Goal: Check status

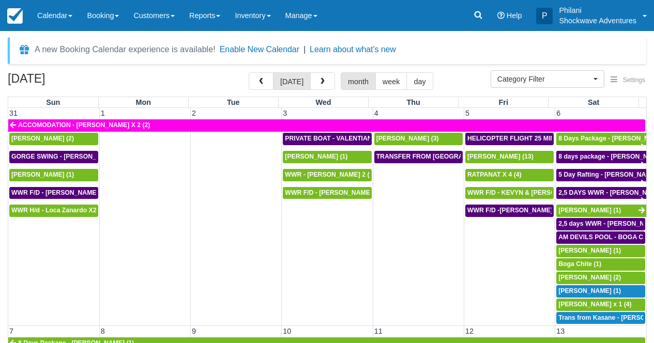
select select
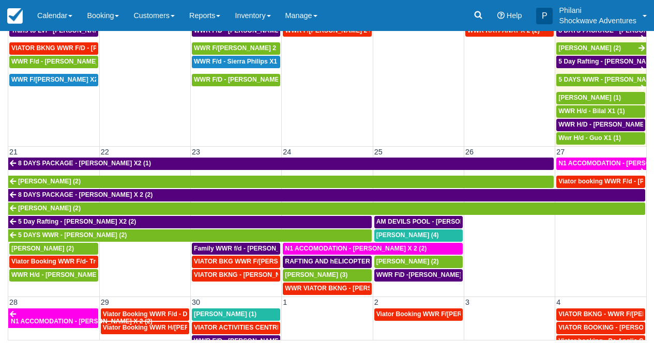
scroll to position [355, 0]
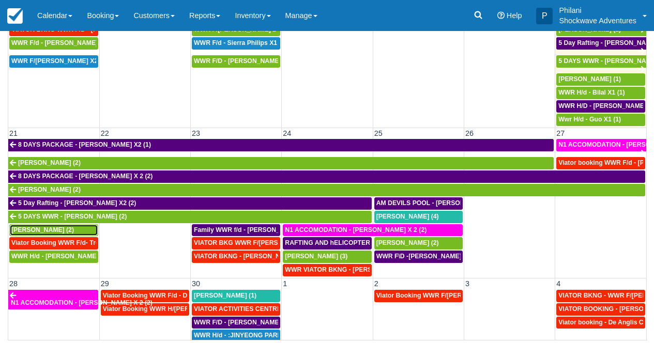
click at [58, 231] on span "[PERSON_NAME] (2)" at bounding box center [42, 229] width 63 height 7
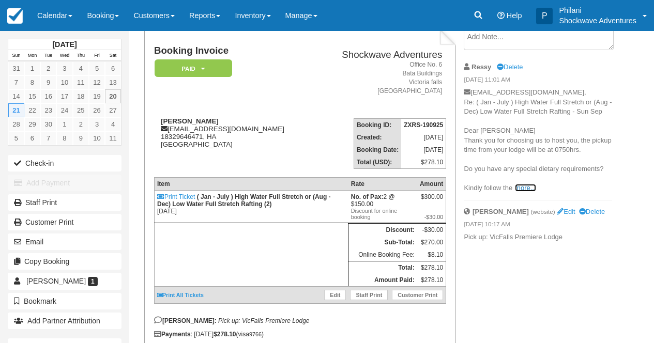
click at [530, 189] on link "more..." at bounding box center [525, 188] width 21 height 8
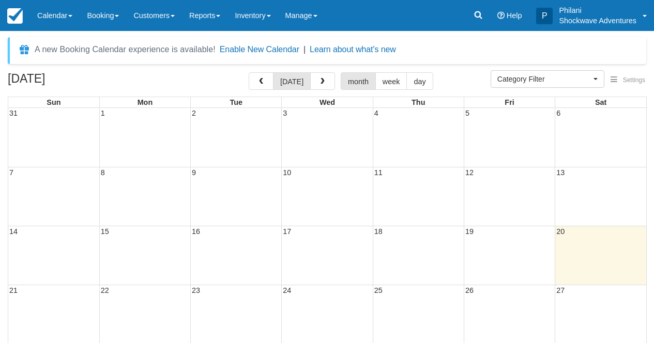
select select
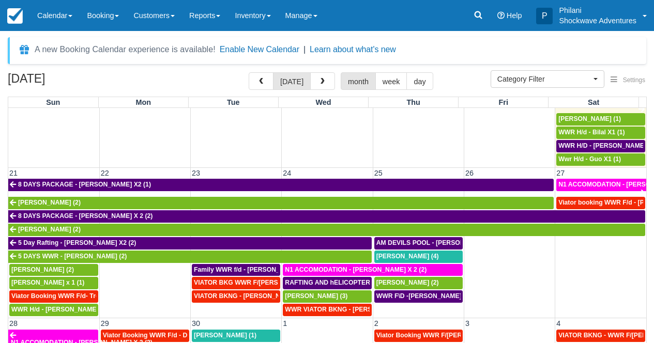
scroll to position [438, 0]
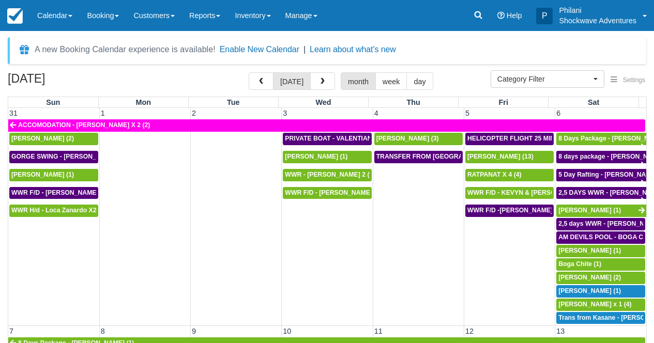
select select
click at [327, 79] on button "button" at bounding box center [322, 81] width 25 height 18
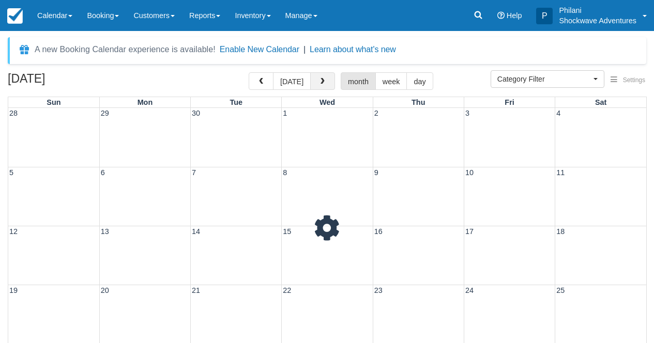
click at [330, 79] on button "button" at bounding box center [322, 81] width 25 height 18
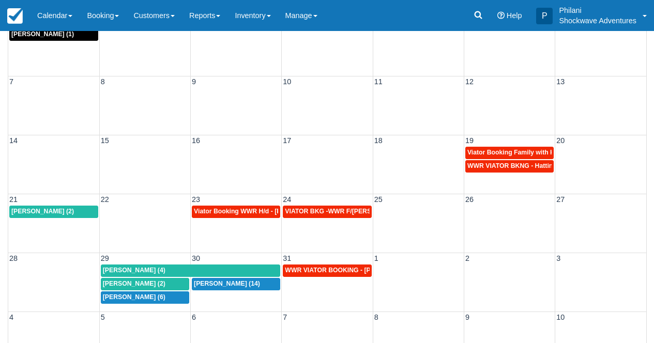
scroll to position [123, 0]
